Goal: Task Accomplishment & Management: Manage account settings

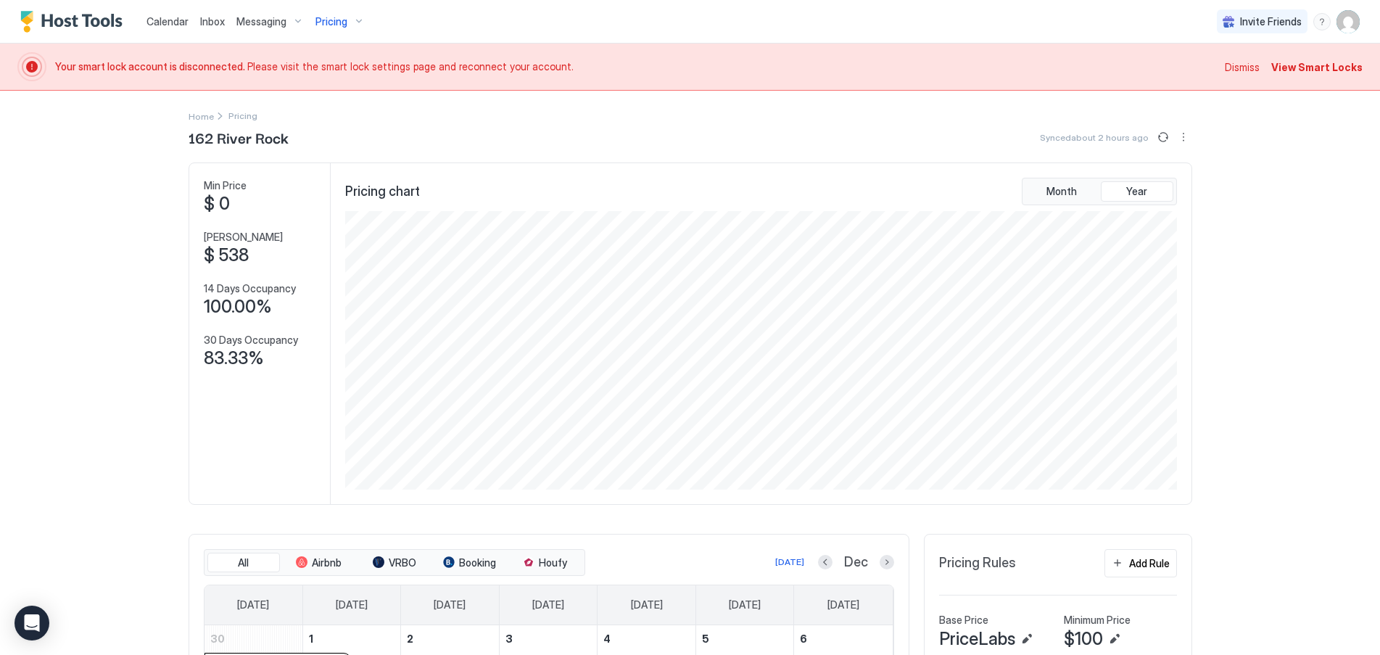
click at [1312, 72] on span "View Smart Locks" at bounding box center [1316, 66] width 91 height 15
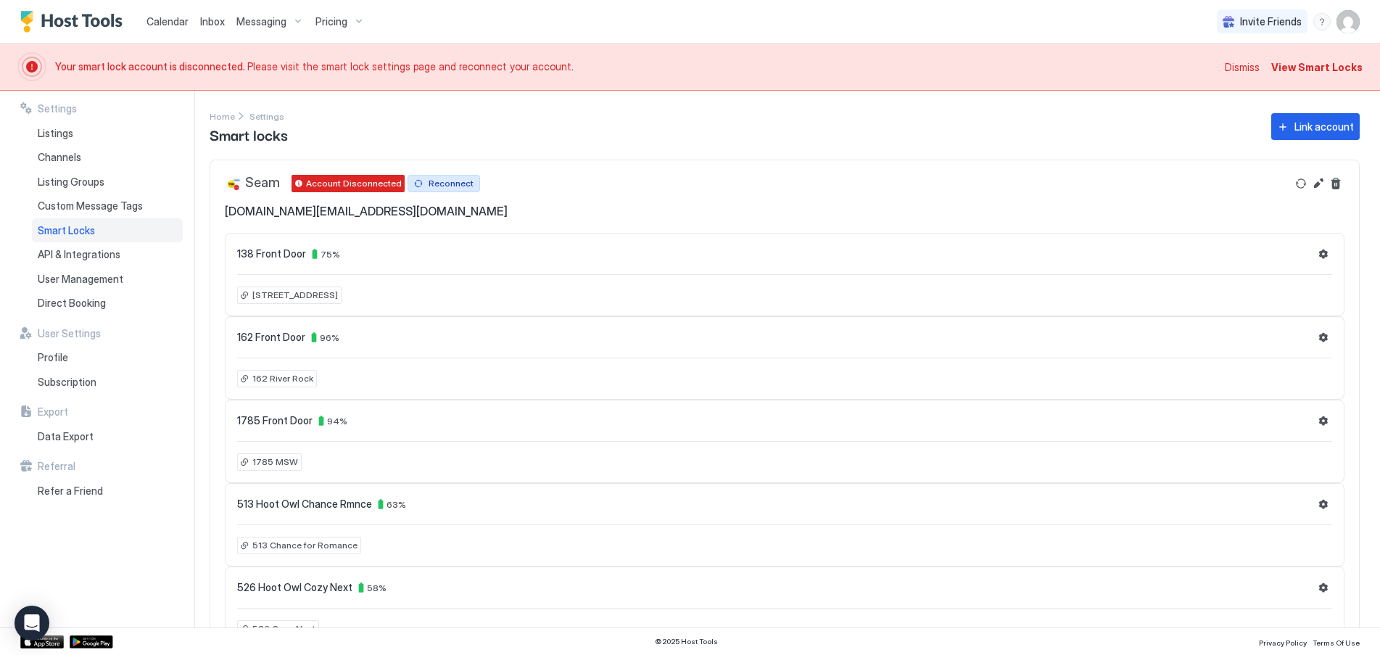
click at [448, 187] on div "Reconnect" at bounding box center [450, 183] width 45 height 13
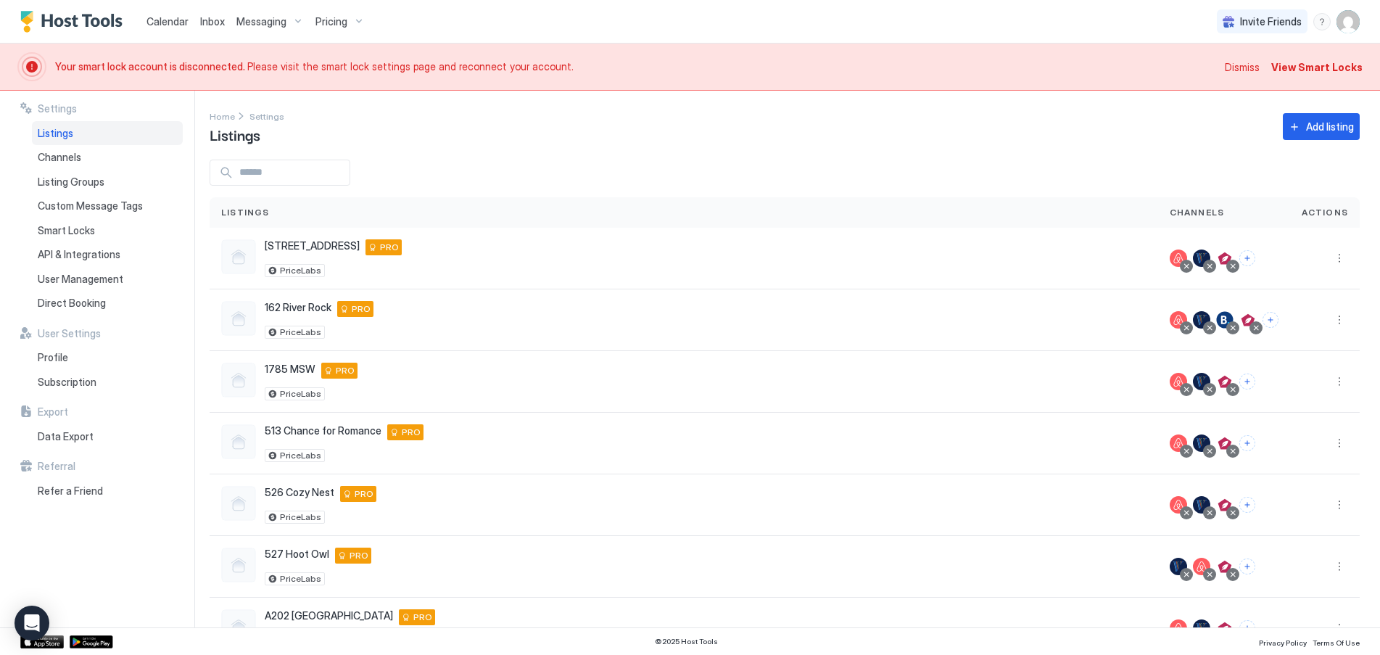
click at [1246, 65] on span "Dismiss" at bounding box center [1242, 66] width 35 height 15
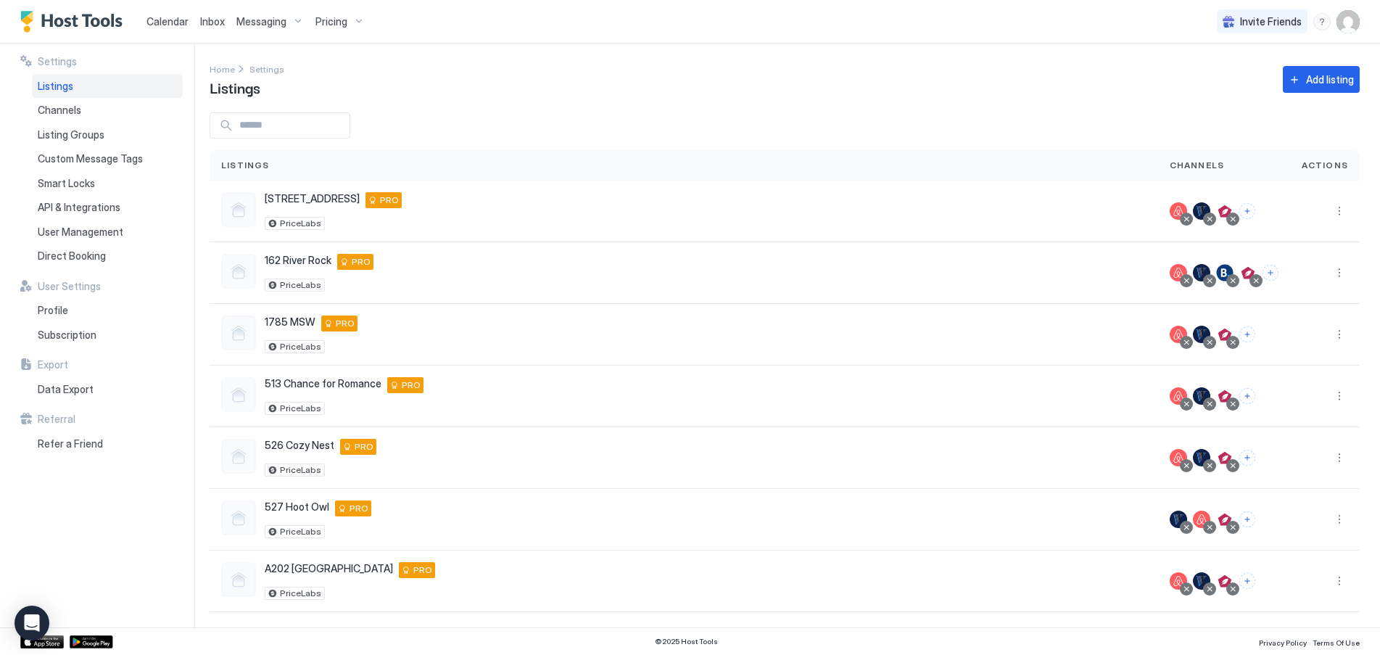
click at [1351, 22] on img "User profile" at bounding box center [1347, 21] width 23 height 23
click at [1241, 78] on div "Settings" at bounding box center [1267, 81] width 184 height 25
click at [73, 204] on span "API & Integrations" at bounding box center [79, 207] width 83 height 13
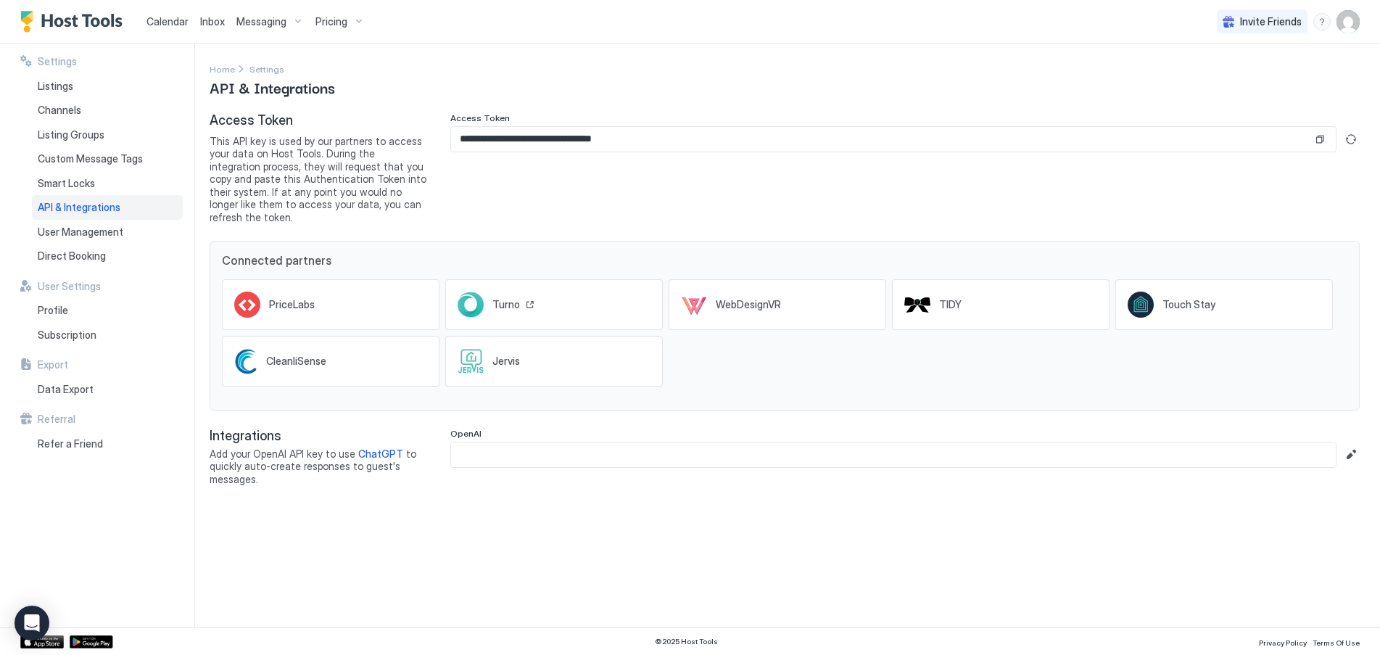
click at [503, 298] on span "Turno" at bounding box center [506, 304] width 28 height 13
click at [325, 298] on div "PriceLabs" at bounding box center [299, 304] width 60 height 13
click at [175, 18] on span "Calendar" at bounding box center [167, 21] width 42 height 12
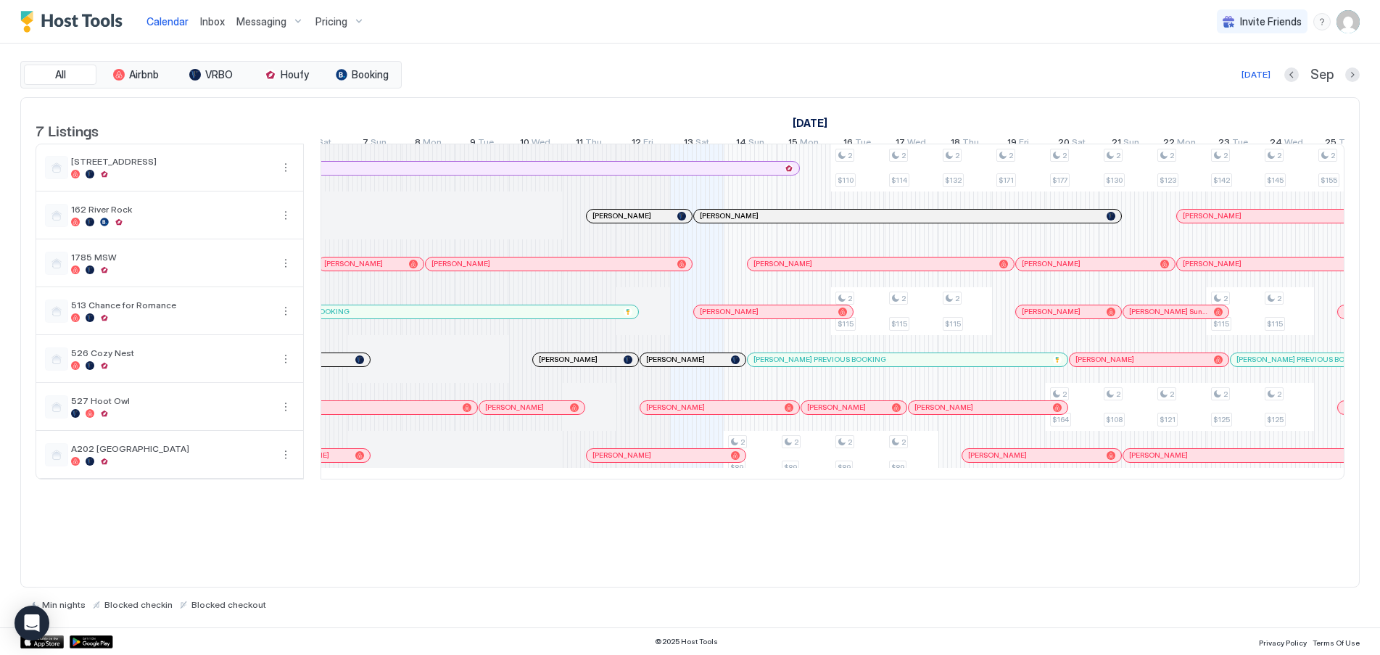
click at [697, 86] on div "All Airbnb VRBO Houfy Booking Today Sep" at bounding box center [689, 75] width 1339 height 28
click at [629, 270] on div at bounding box center [630, 264] width 12 height 12
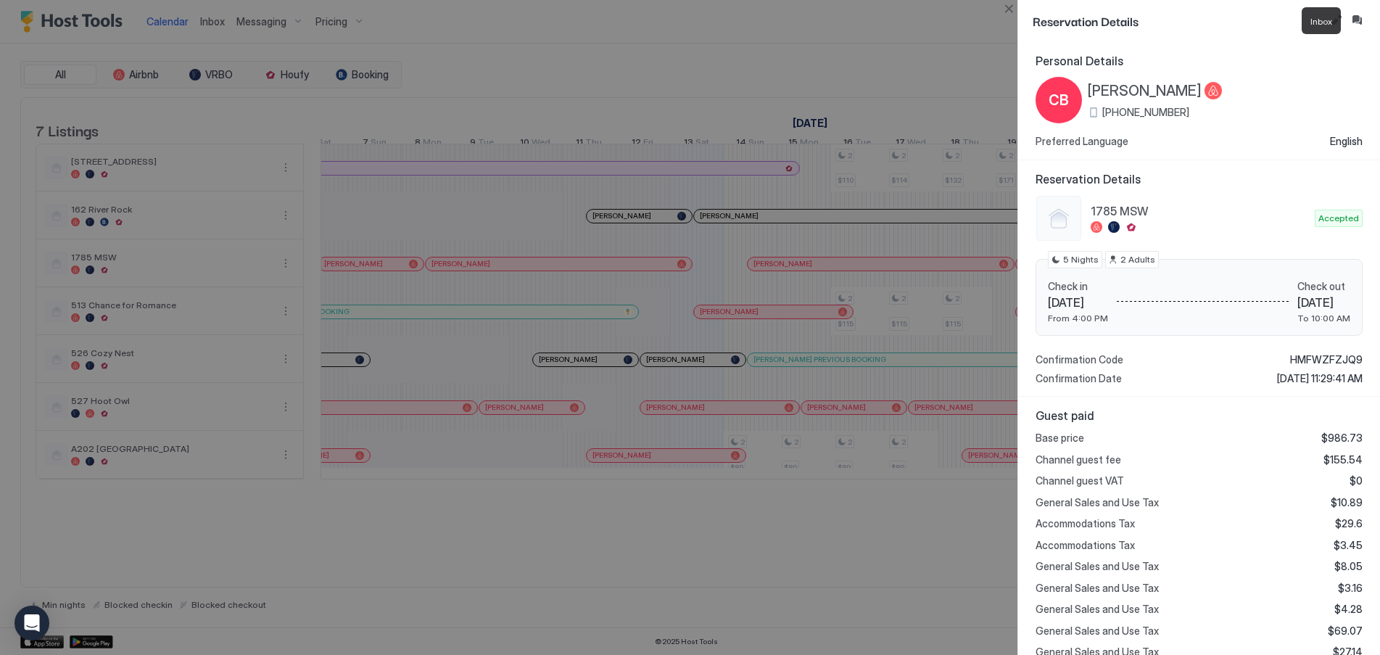
click at [1352, 11] on div "Reservation Details" at bounding box center [1199, 21] width 362 height 42
click at [1351, 22] on button "Inbox" at bounding box center [1356, 20] width 17 height 17
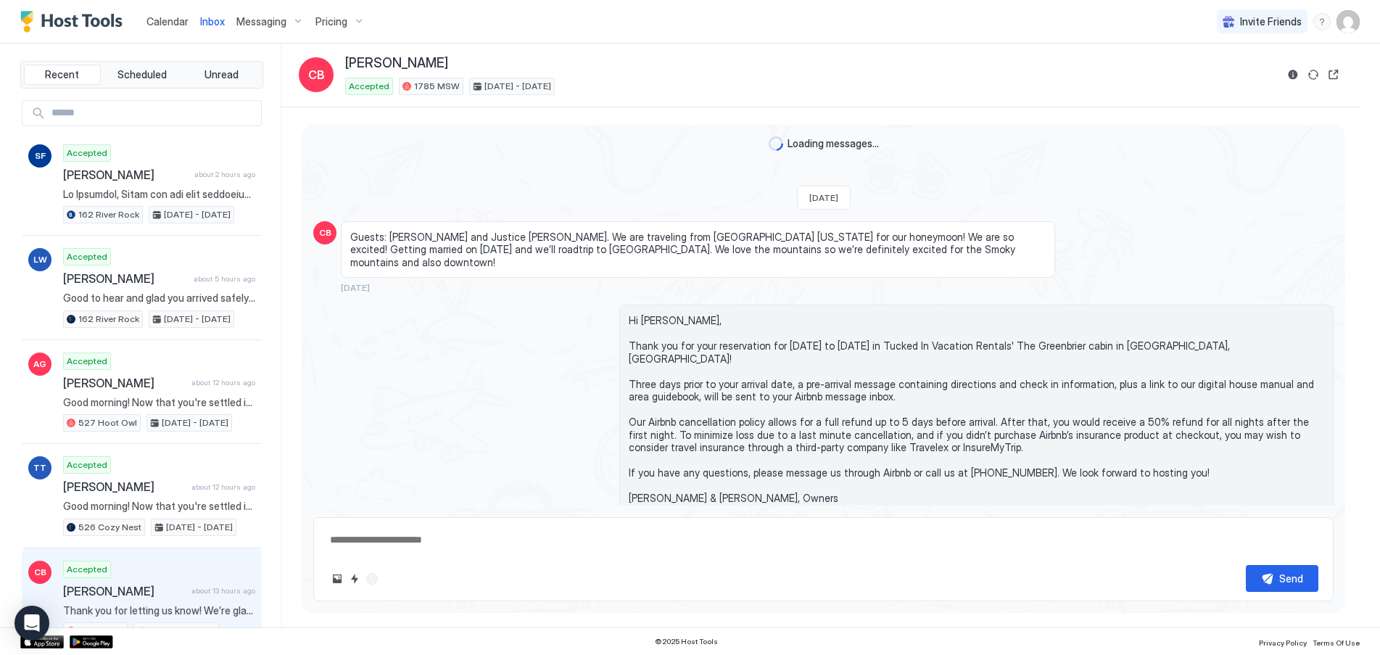
type textarea "*"
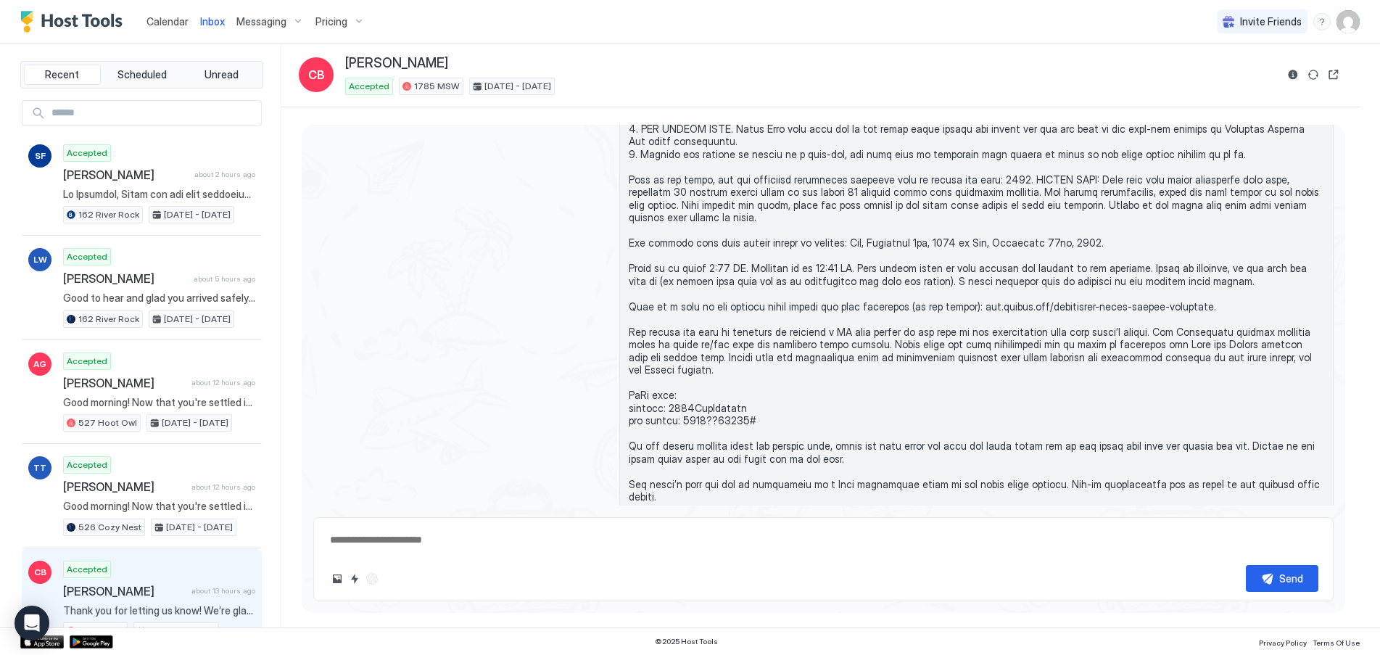
scroll to position [812, 0]
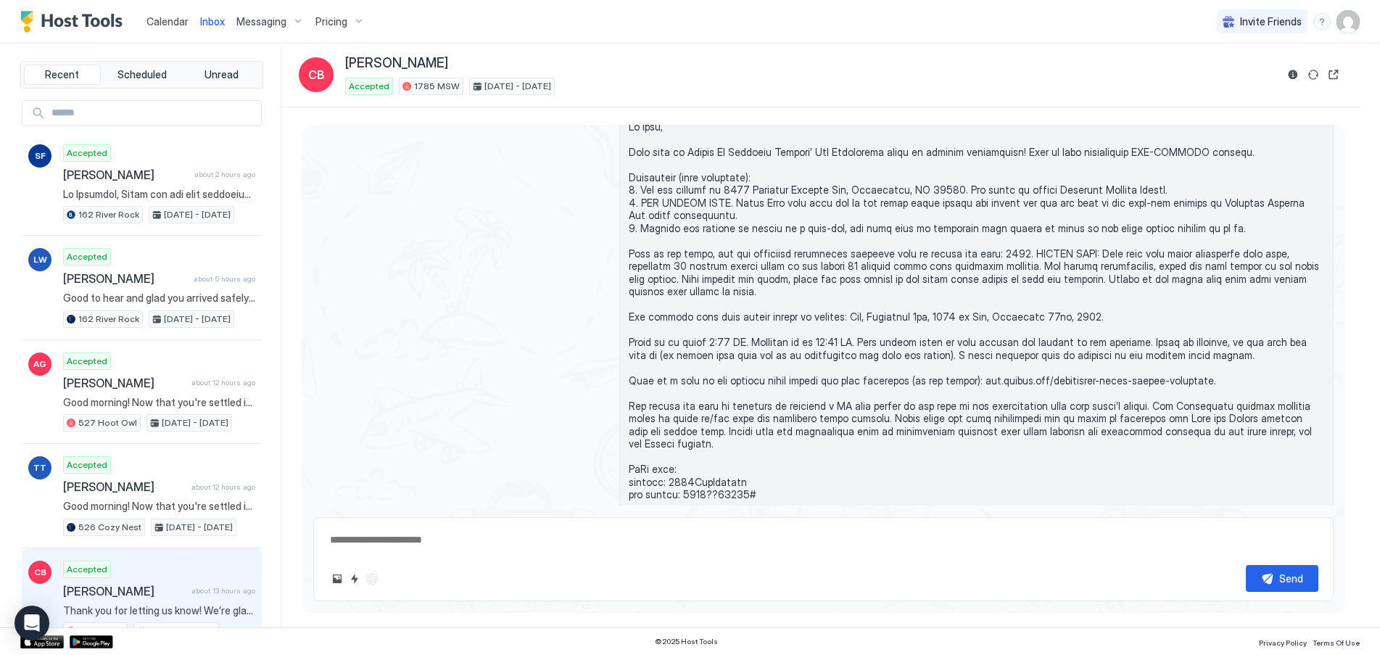
drag, startPoint x: 164, startPoint y: 23, endPoint x: 161, endPoint y: 14, distance: 9.9
click at [164, 23] on span "Calendar" at bounding box center [167, 21] width 42 height 12
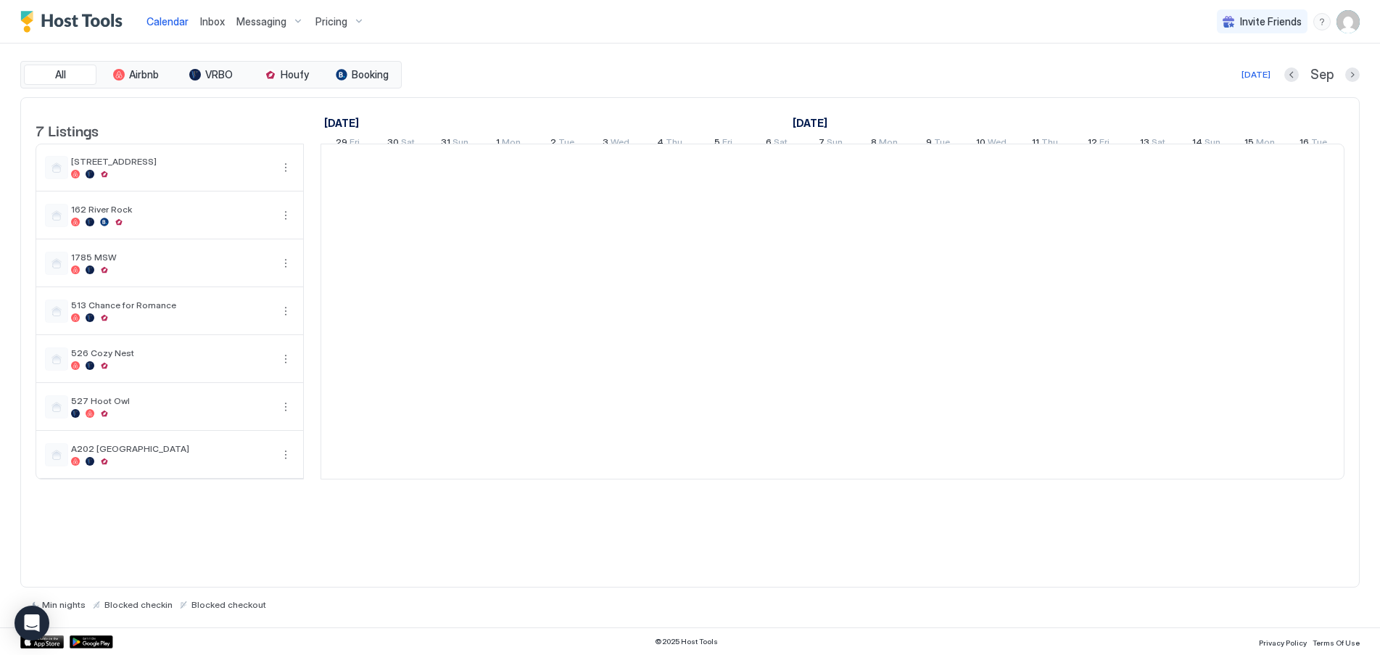
scroll to position [0, 806]
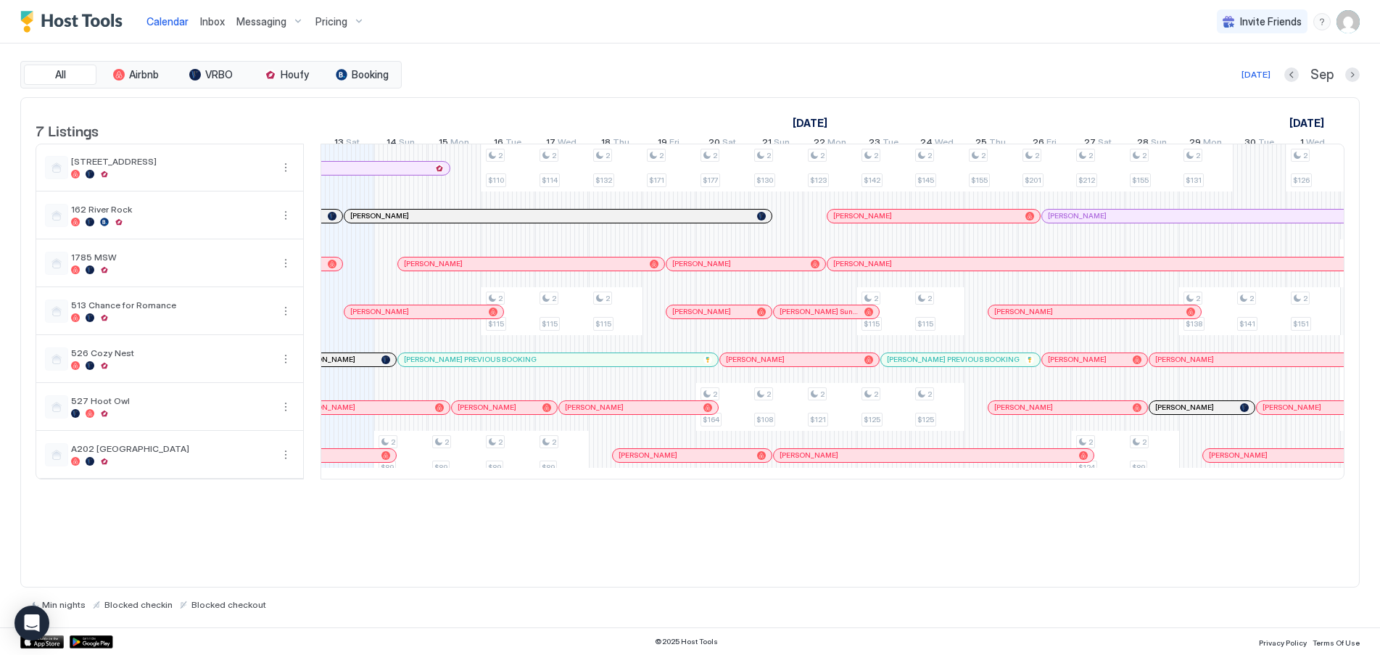
click at [350, 22] on div "Pricing" at bounding box center [340, 21] width 61 height 25
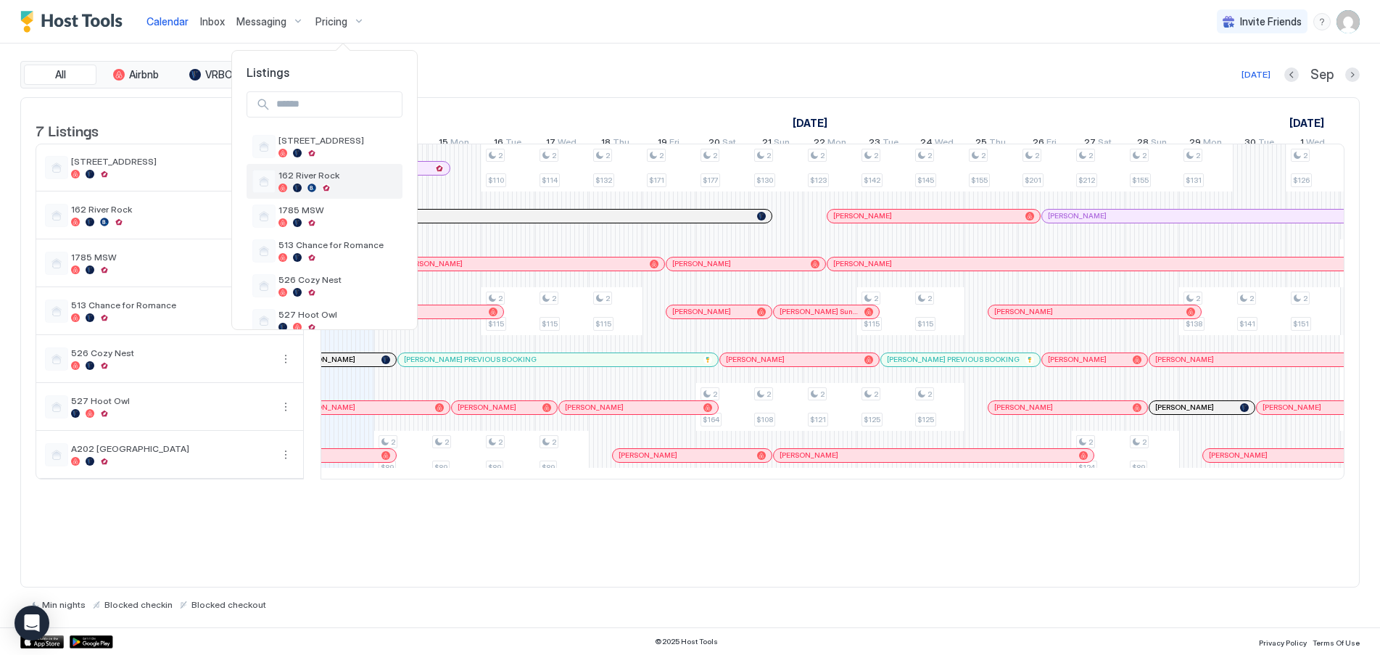
click at [315, 185] on div at bounding box center [311, 187] width 9 height 9
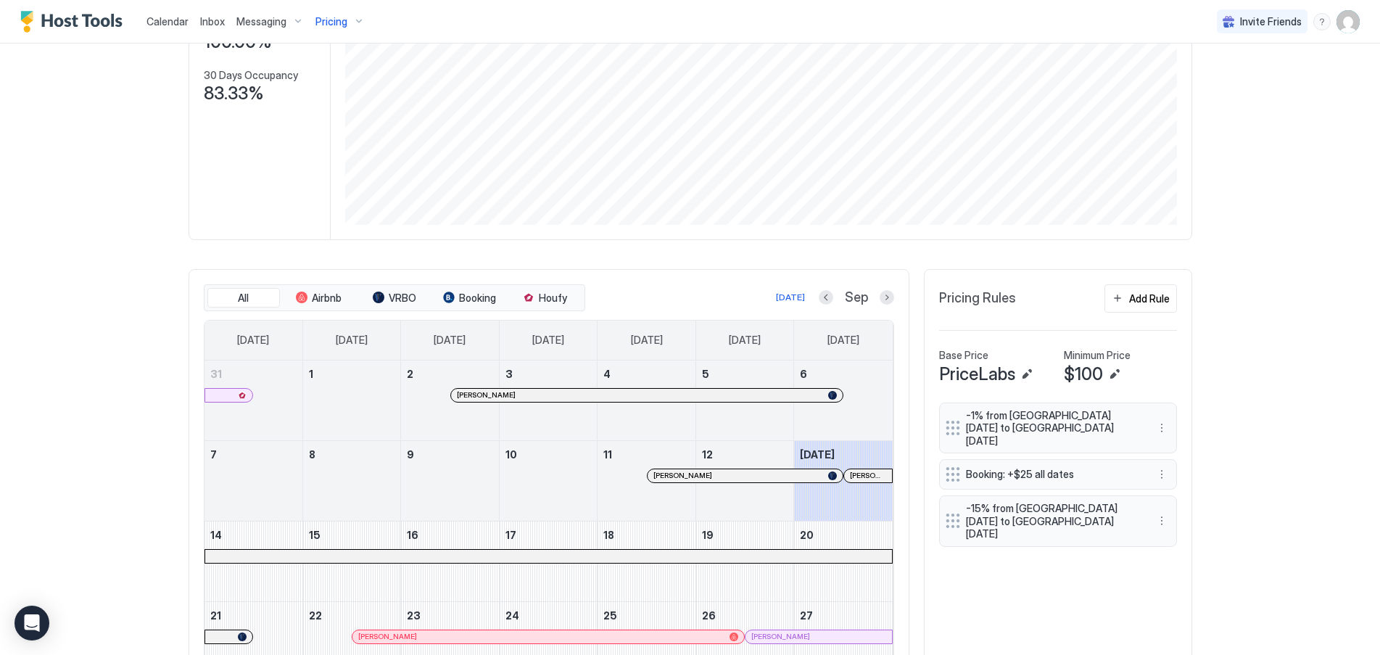
scroll to position [382, 0]
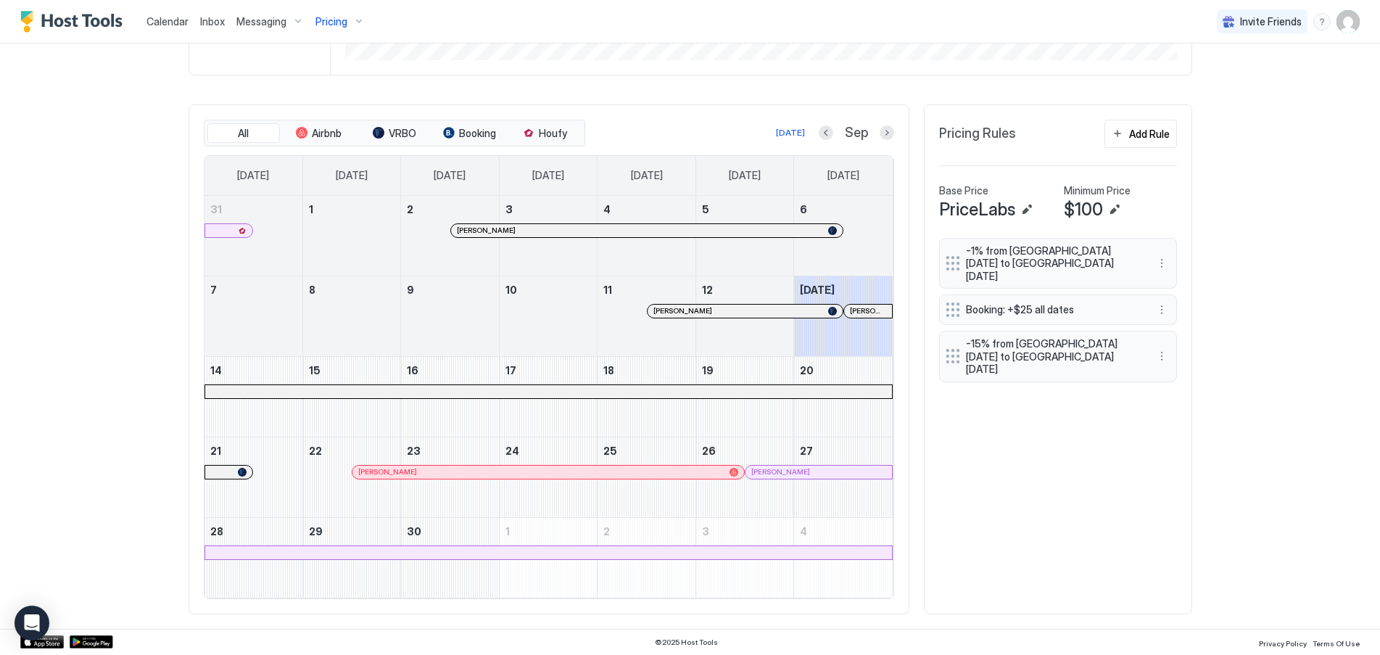
click at [882, 133] on button "Next month" at bounding box center [886, 132] width 15 height 15
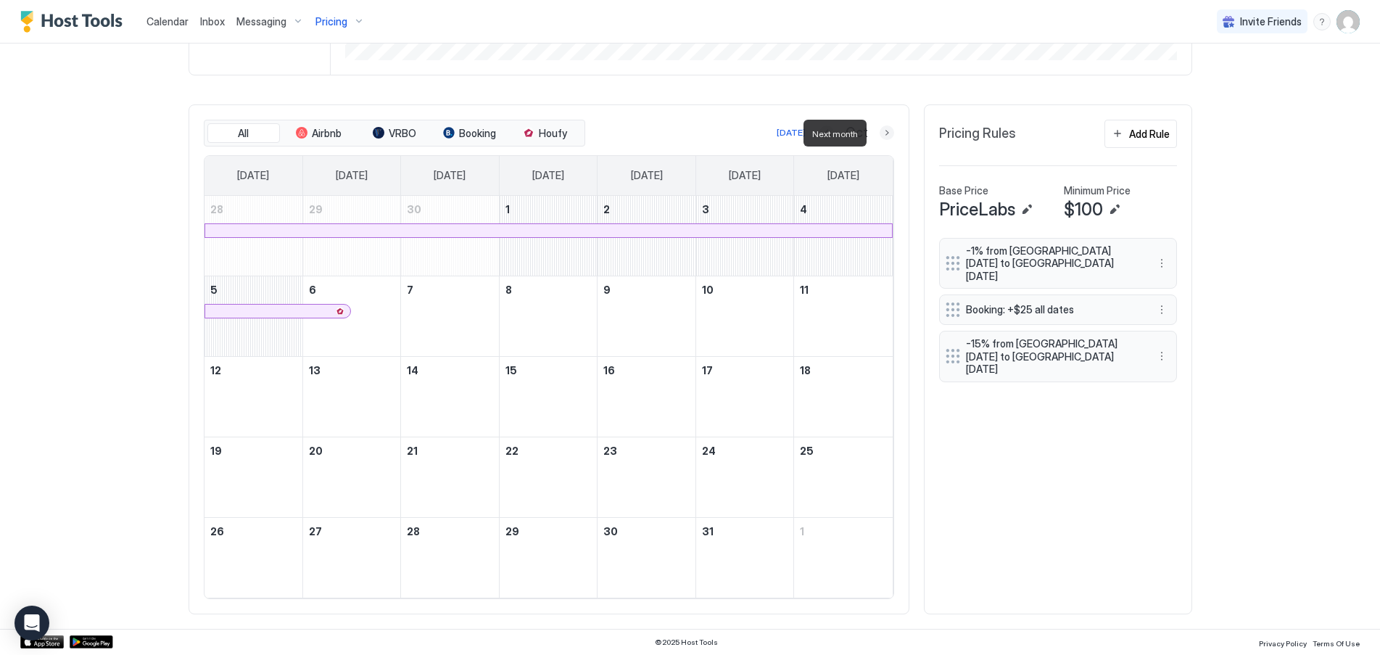
click at [882, 132] on button "Next month" at bounding box center [886, 132] width 15 height 15
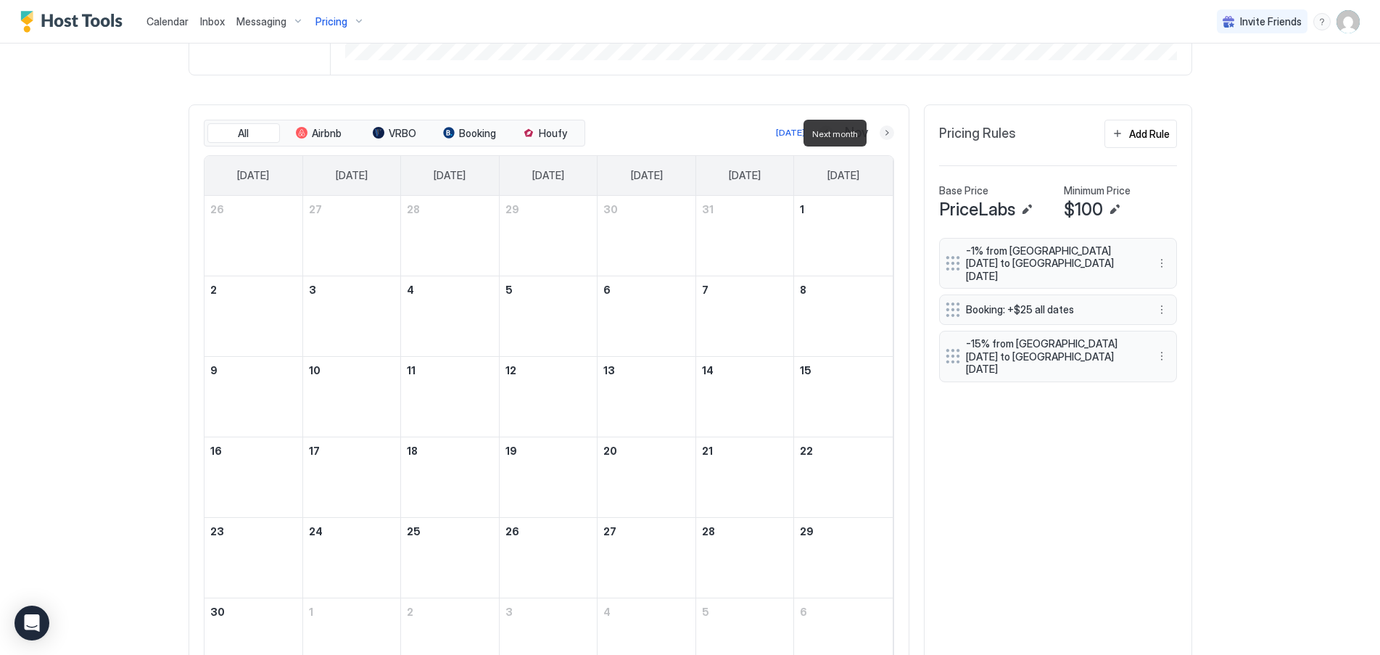
click at [881, 132] on button "Next month" at bounding box center [886, 132] width 15 height 15
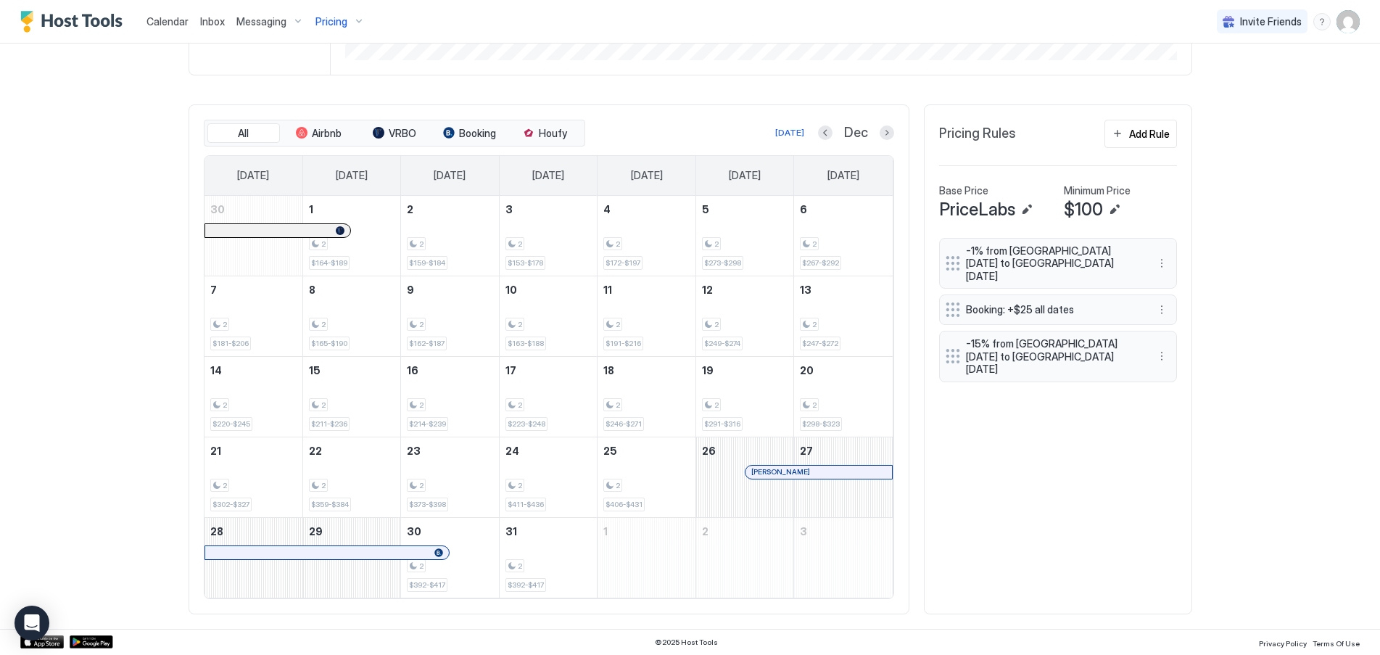
click at [348, 20] on div "Pricing" at bounding box center [340, 21] width 61 height 25
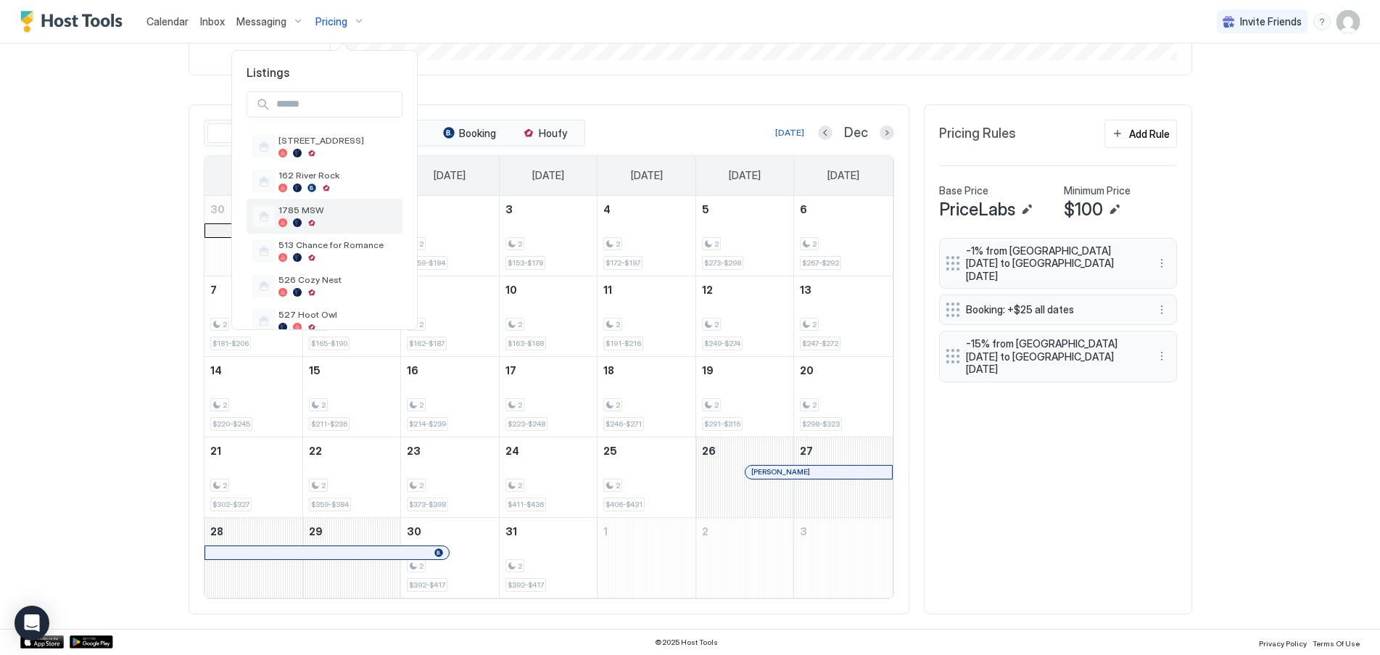
click at [297, 216] on div "1785 MSW" at bounding box center [337, 215] width 118 height 22
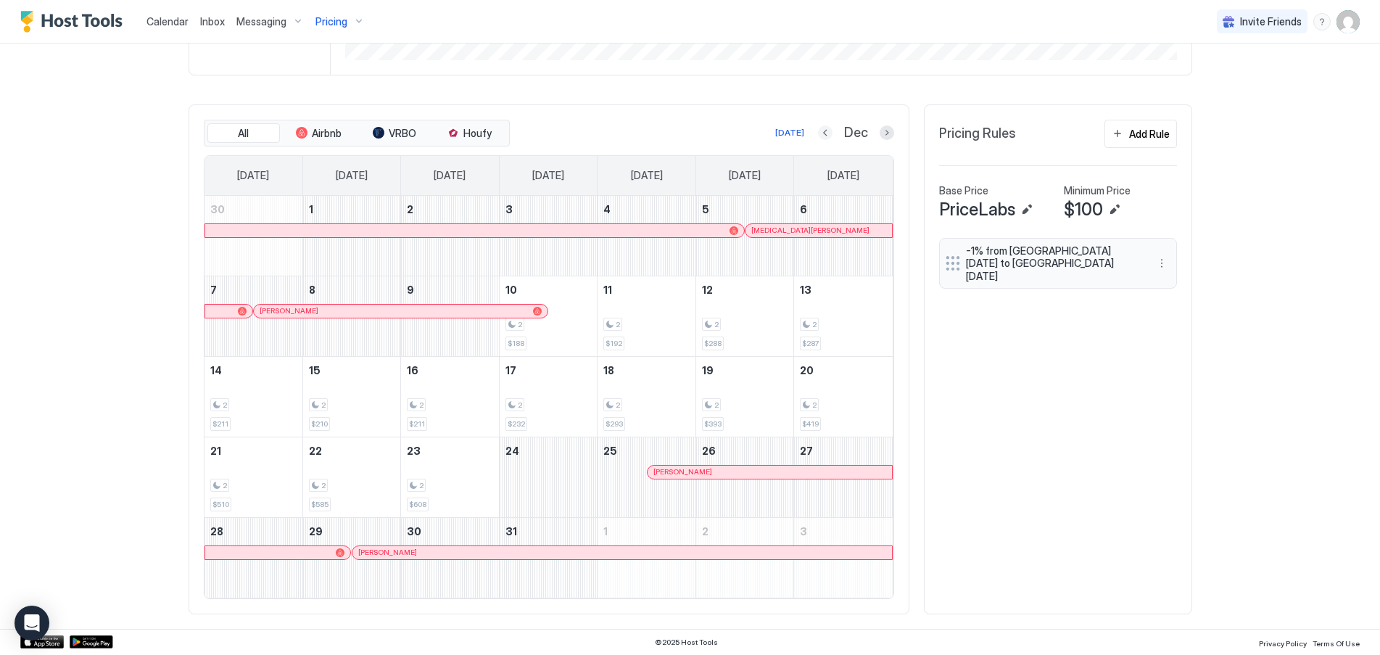
click at [823, 136] on button "Previous month" at bounding box center [825, 132] width 15 height 15
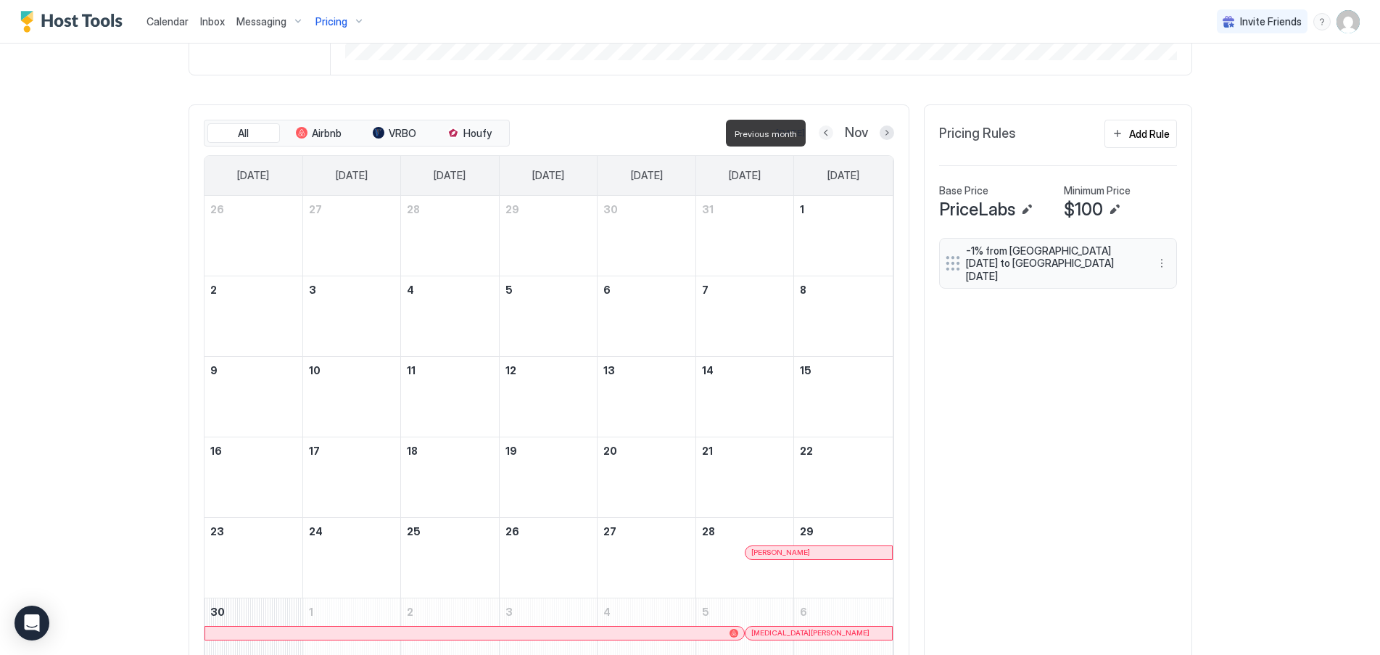
click at [823, 136] on button "Previous month" at bounding box center [826, 132] width 15 height 15
